Goal: Navigation & Orientation: Find specific page/section

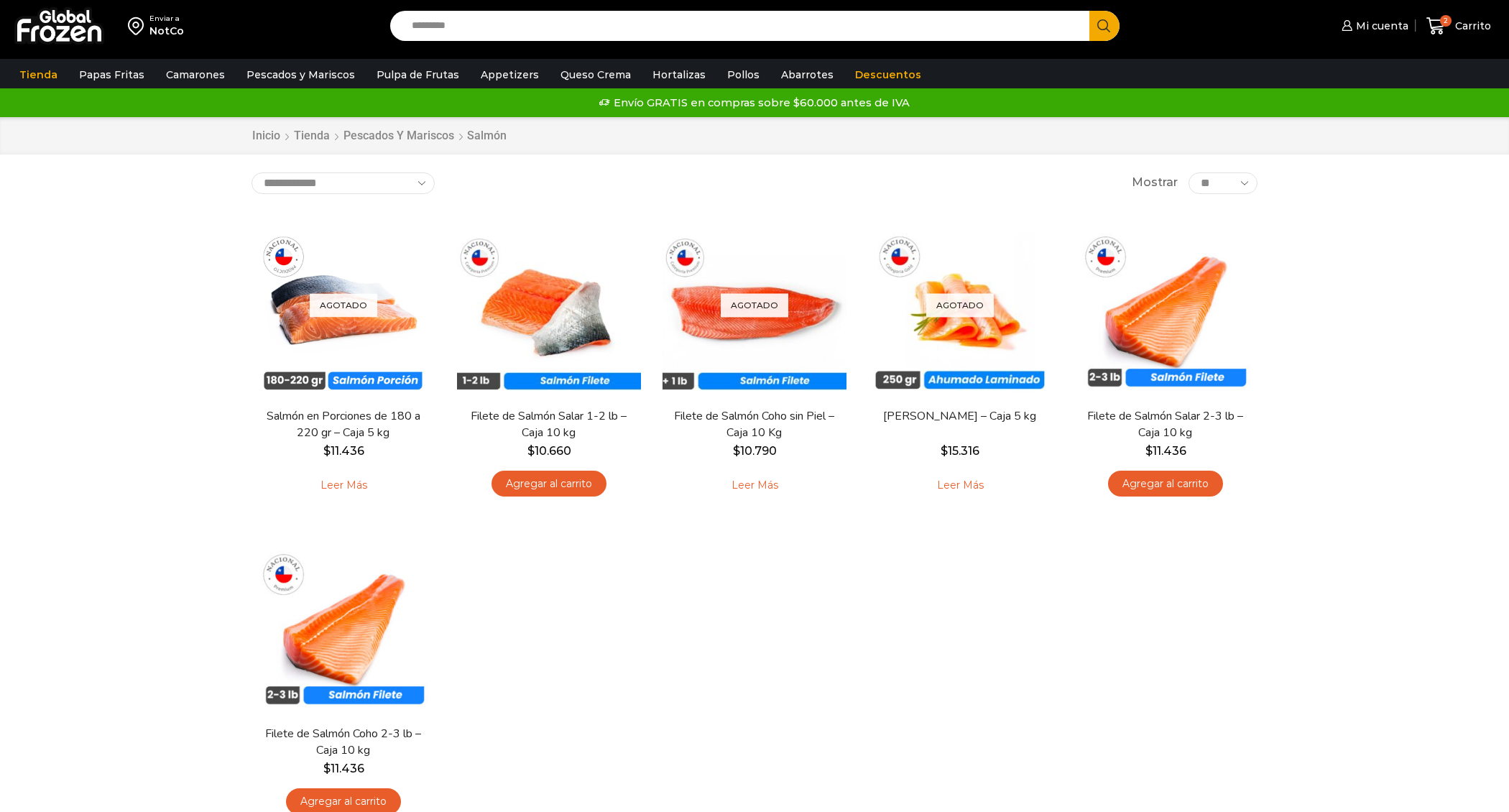
scroll to position [4, 0]
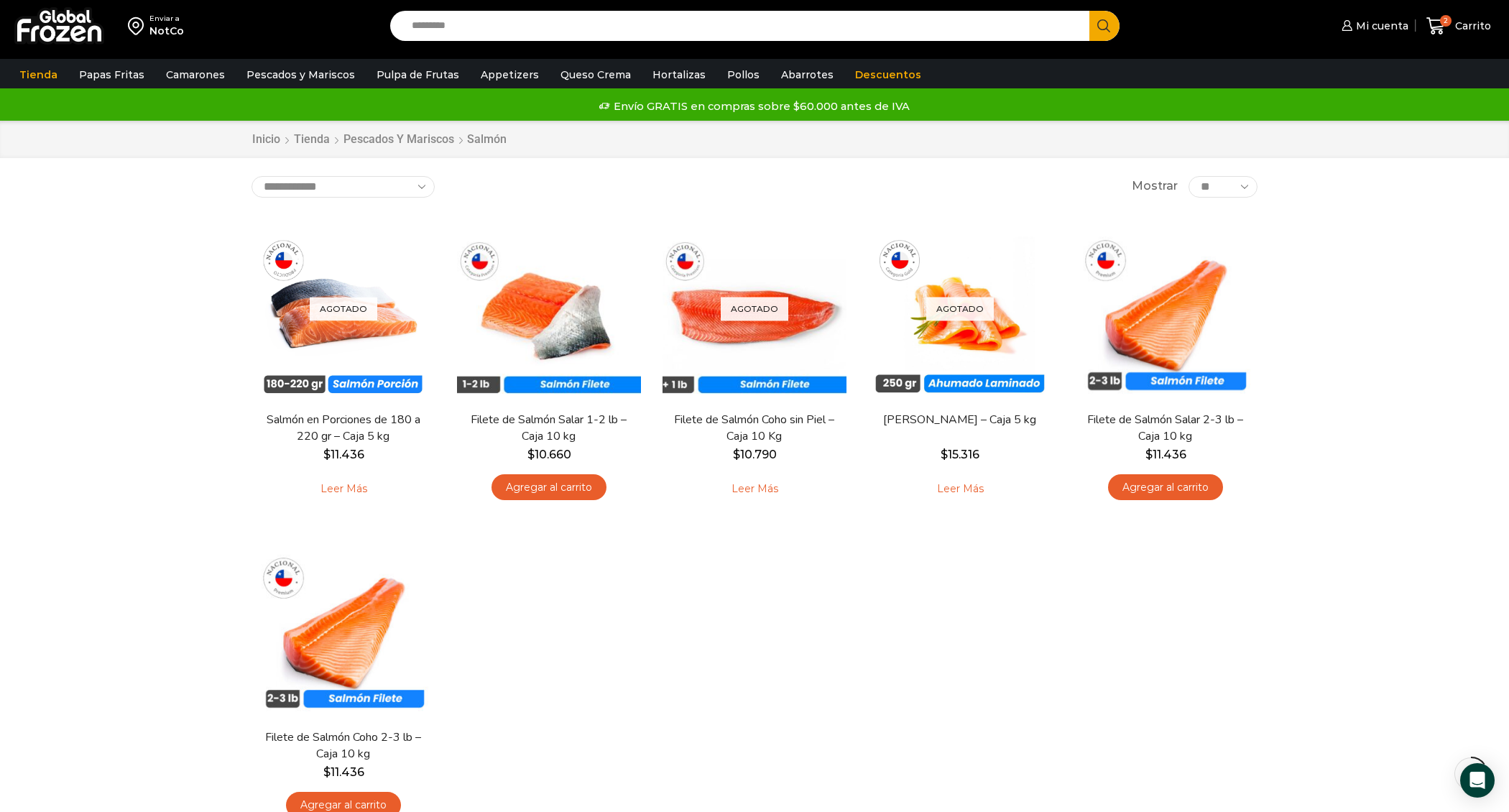
scroll to position [114, 0]
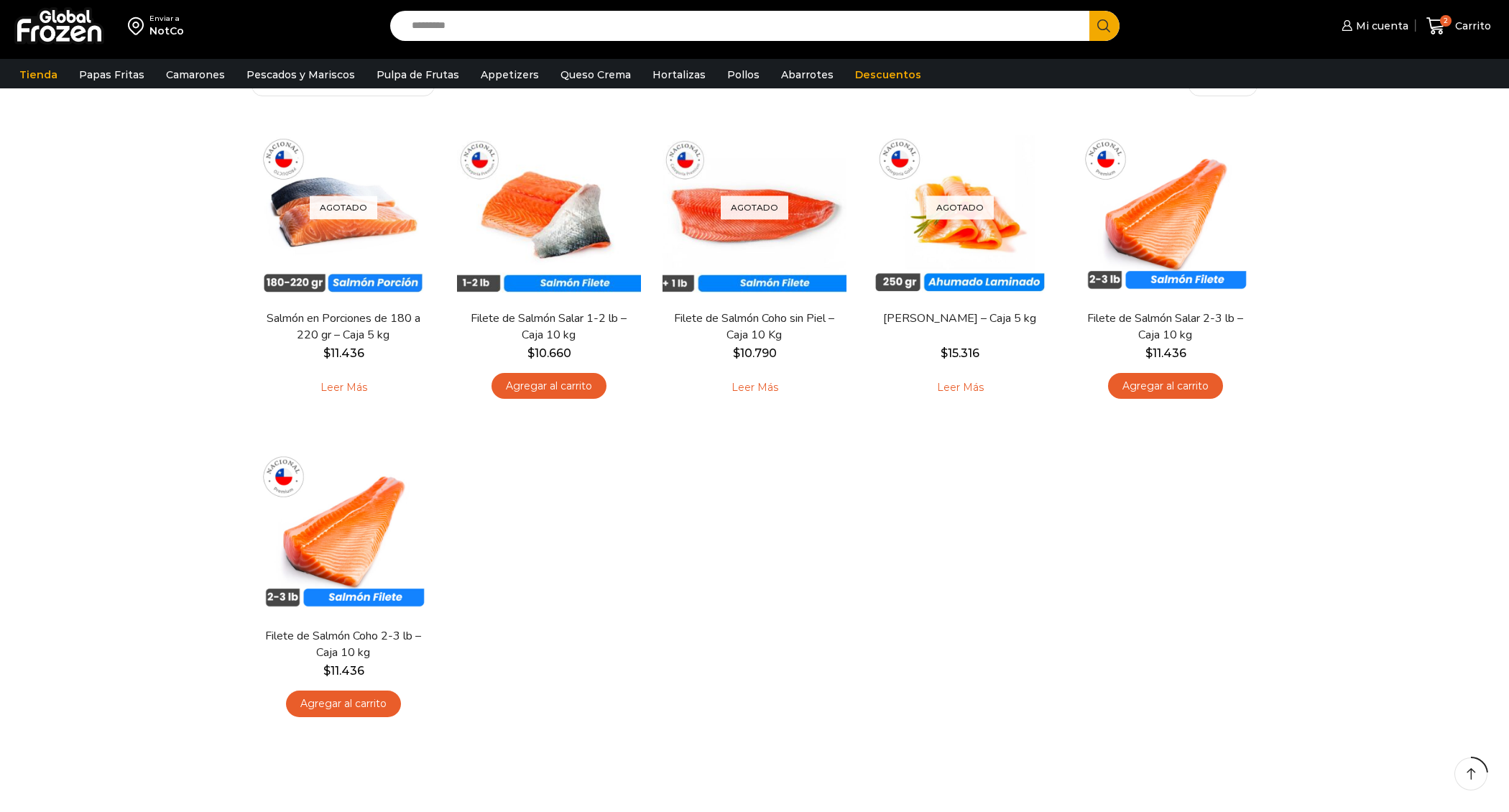
scroll to position [114, 0]
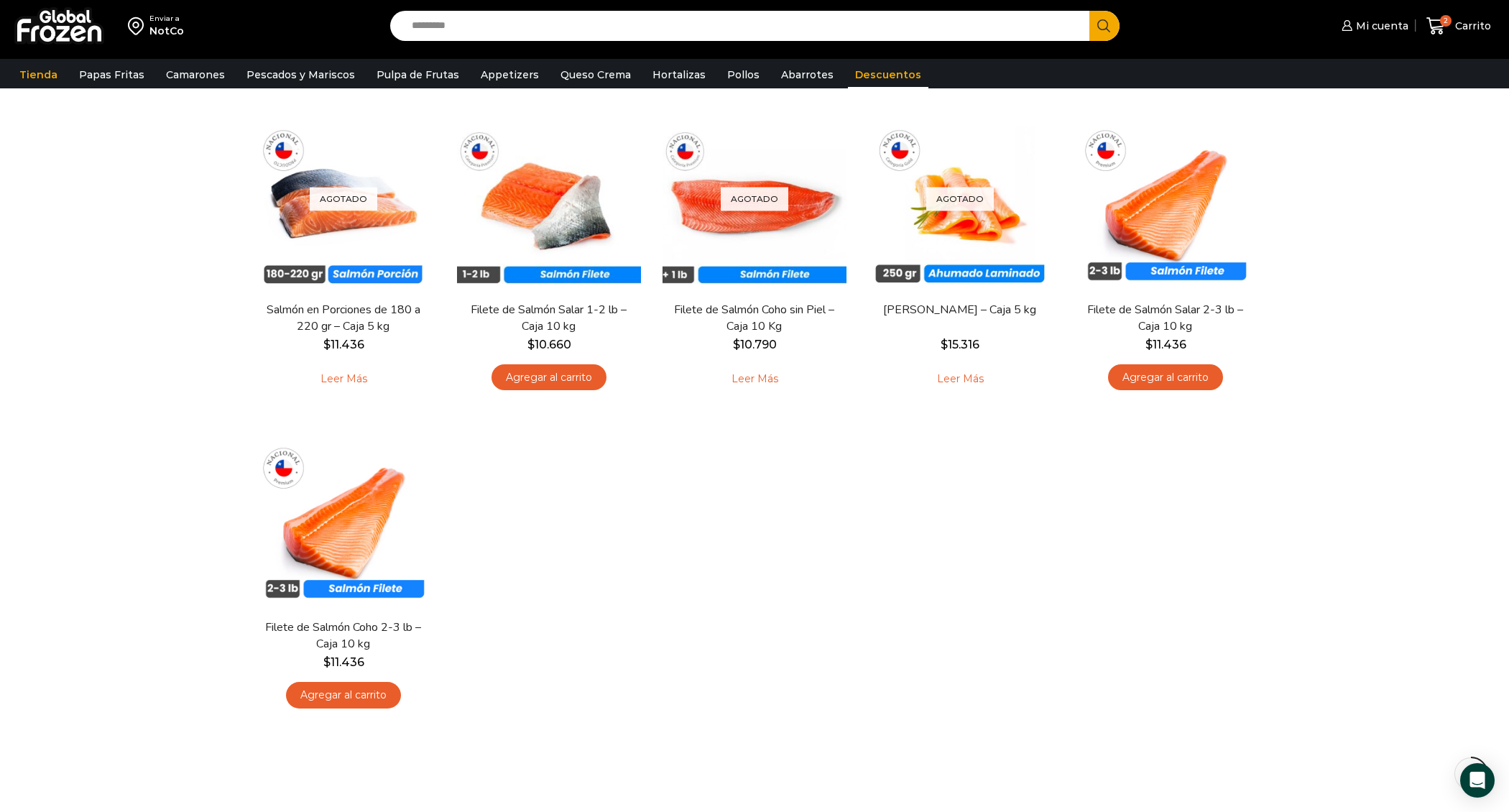
click at [861, 81] on link "Descuentos" at bounding box center [888, 74] width 80 height 27
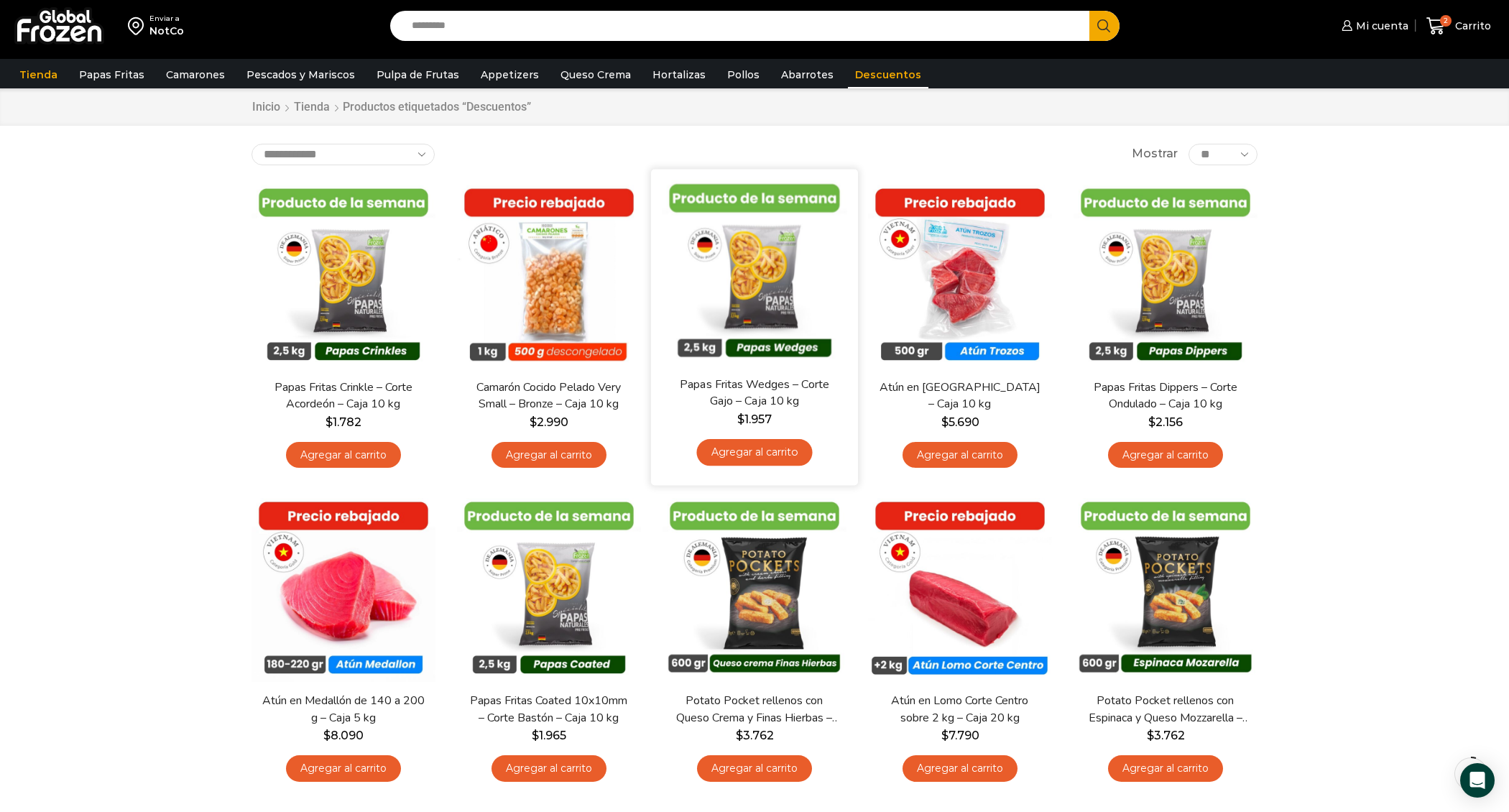
scroll to position [40, 0]
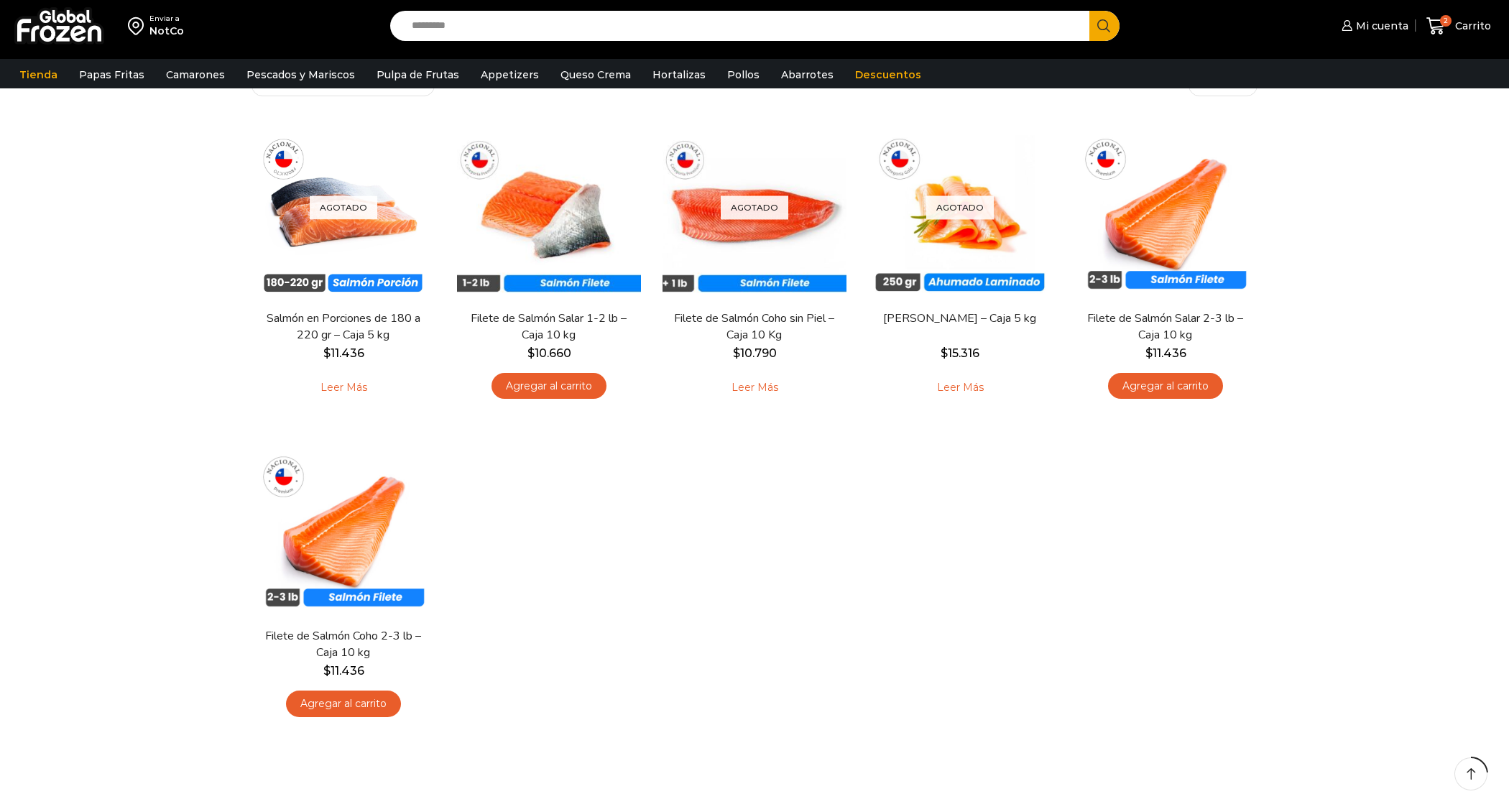
scroll to position [114, 0]
